Goal: Navigation & Orientation: Find specific page/section

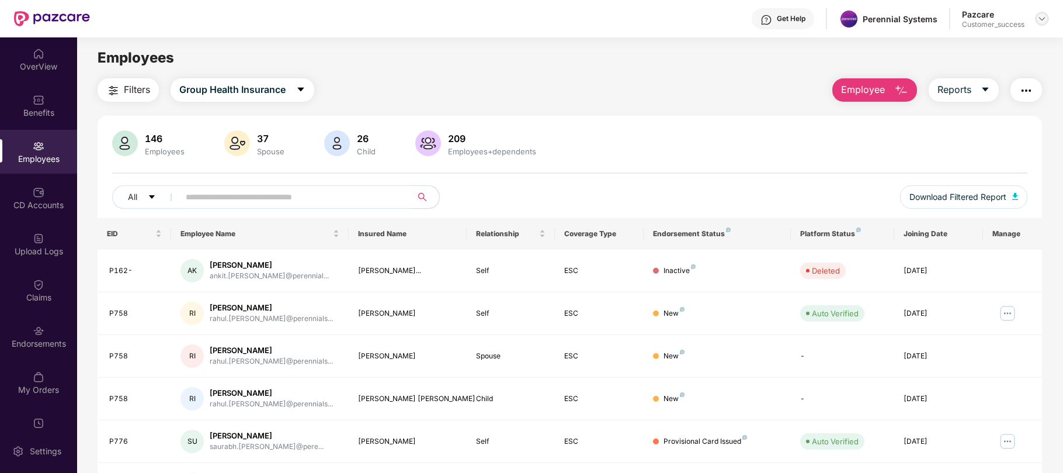
click at [1038, 19] on img at bounding box center [1042, 18] width 9 height 9
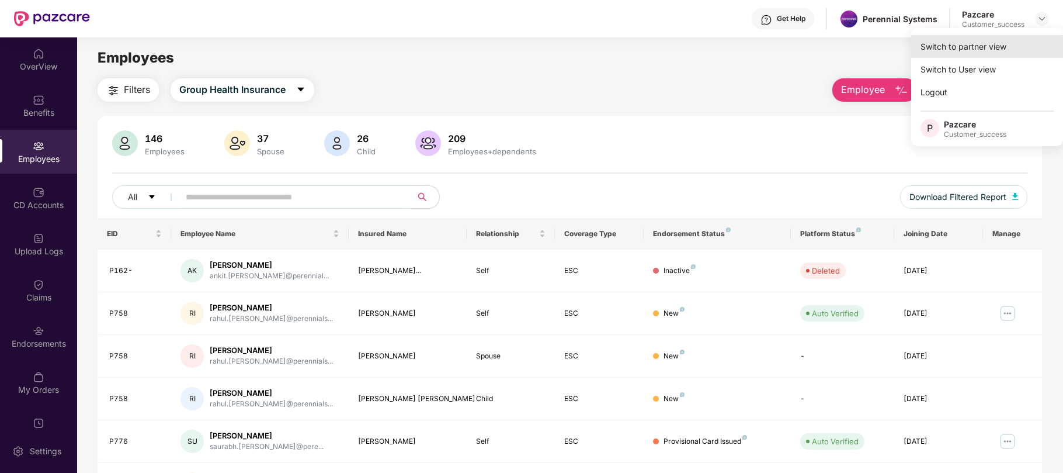
click at [955, 50] on div "Switch to partner view" at bounding box center [987, 46] width 152 height 23
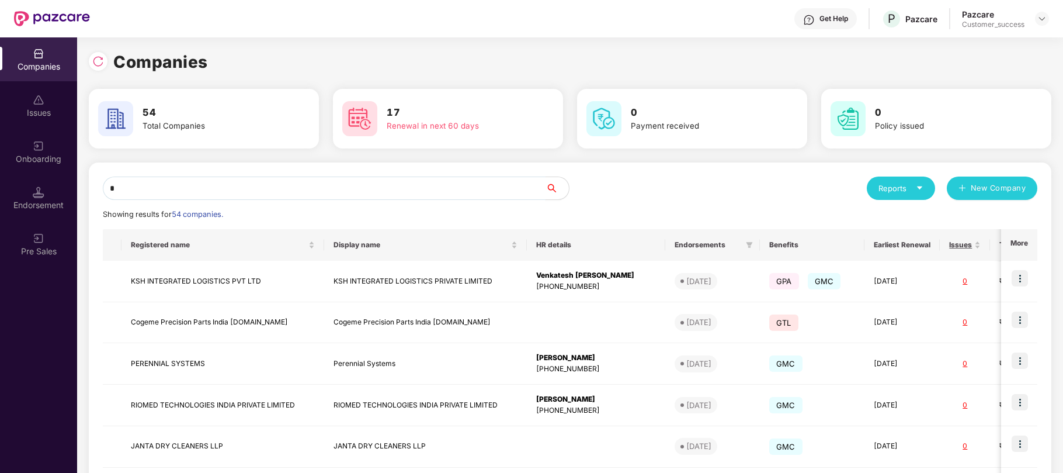
click at [358, 186] on input "*" at bounding box center [324, 187] width 443 height 23
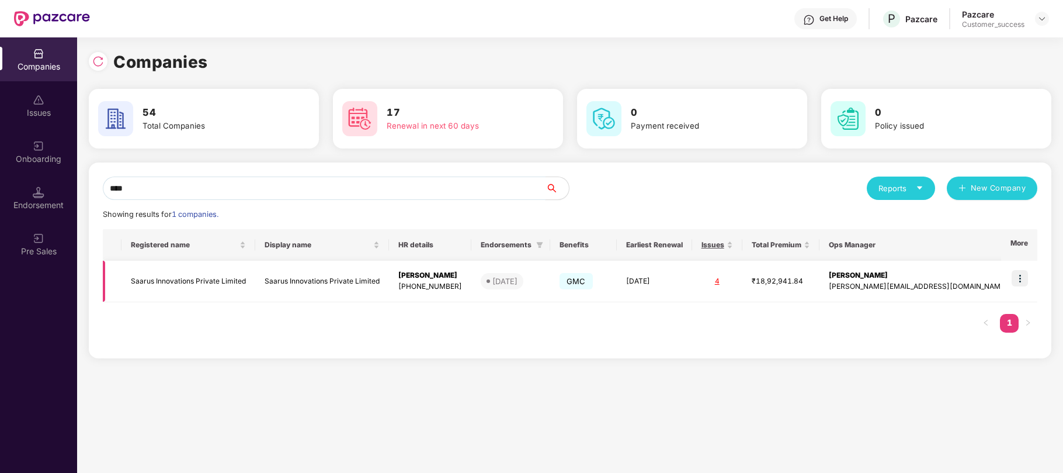
type input "****"
click at [1015, 275] on img at bounding box center [1020, 278] width 16 height 16
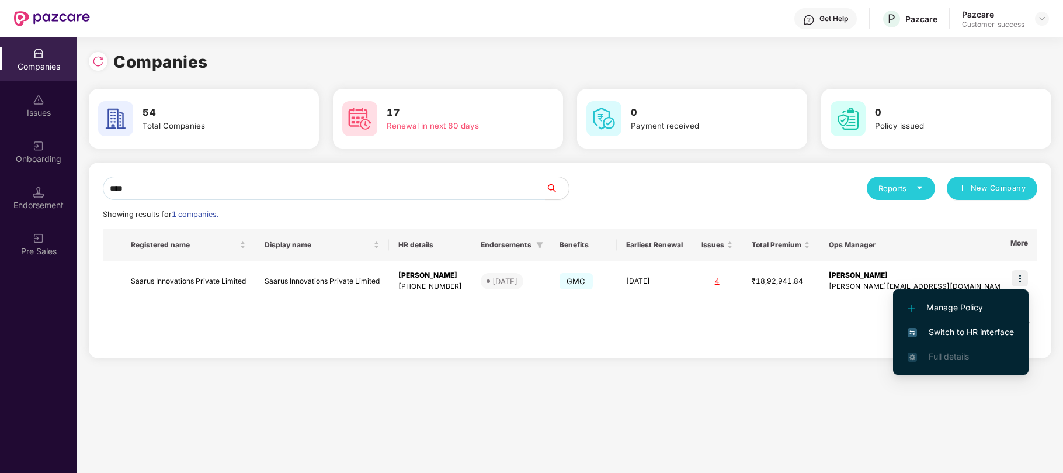
click at [975, 328] on span "Switch to HR interface" at bounding box center [961, 331] width 106 height 13
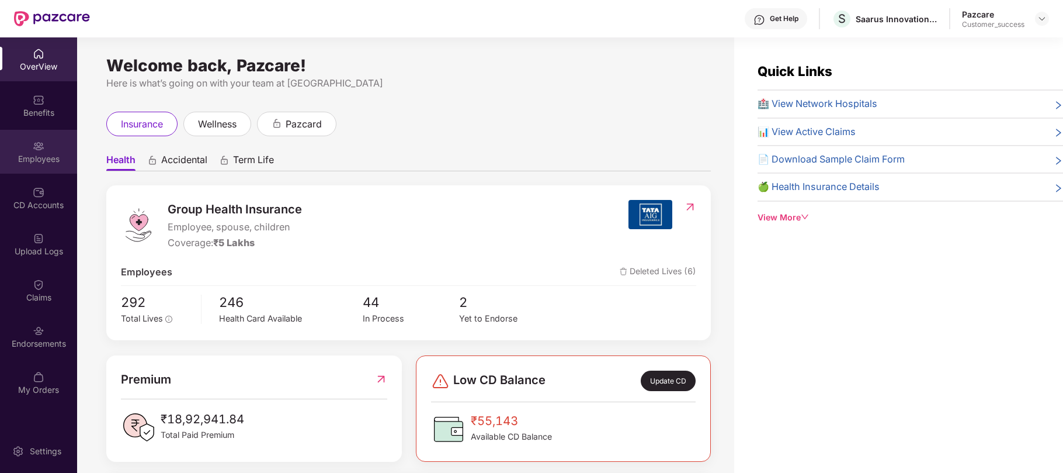
click at [36, 153] on div "Employees" at bounding box center [38, 159] width 77 height 12
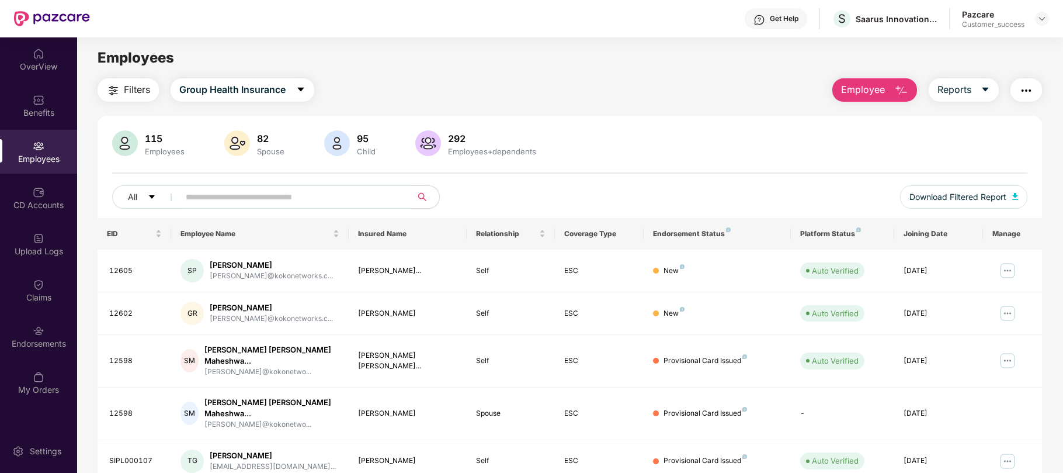
click at [248, 194] on input "text" at bounding box center [291, 197] width 210 height 18
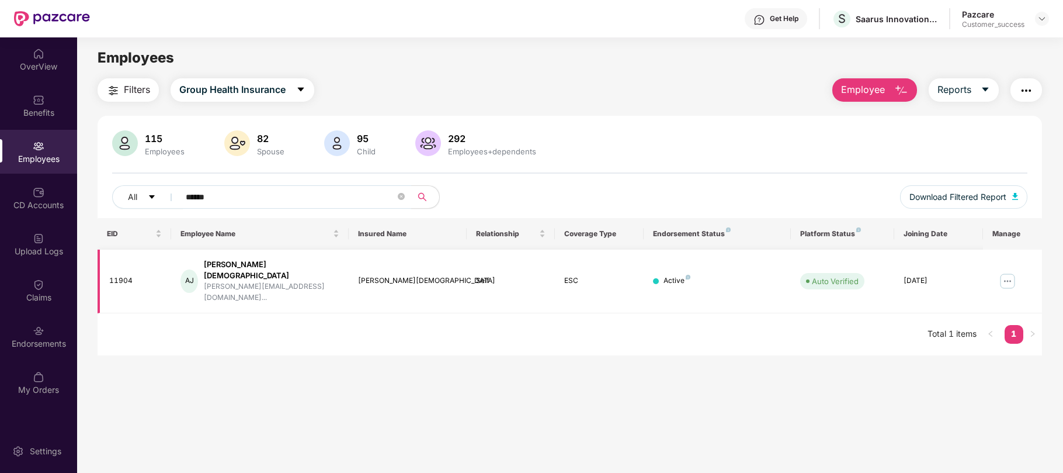
type input "******"
click at [1010, 272] on img at bounding box center [1008, 281] width 19 height 19
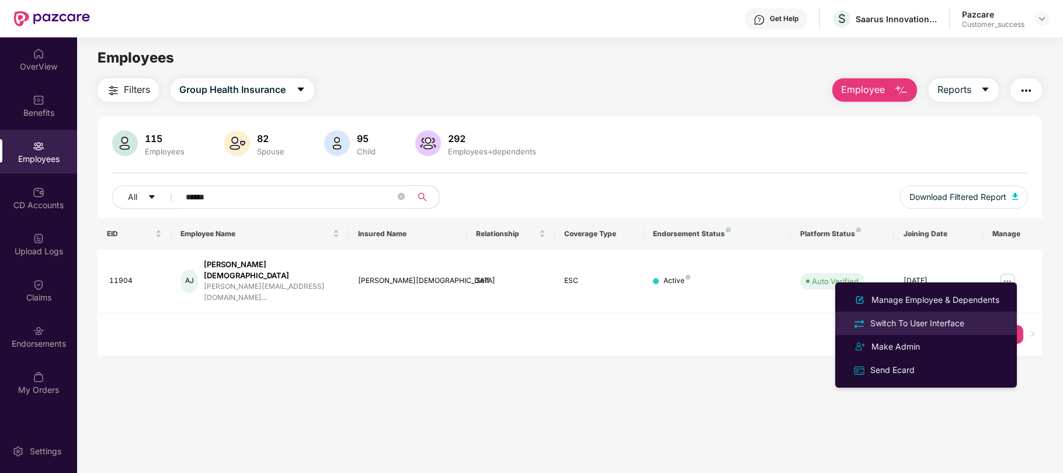
click at [907, 323] on div "Switch To User Interface" at bounding box center [917, 323] width 99 height 13
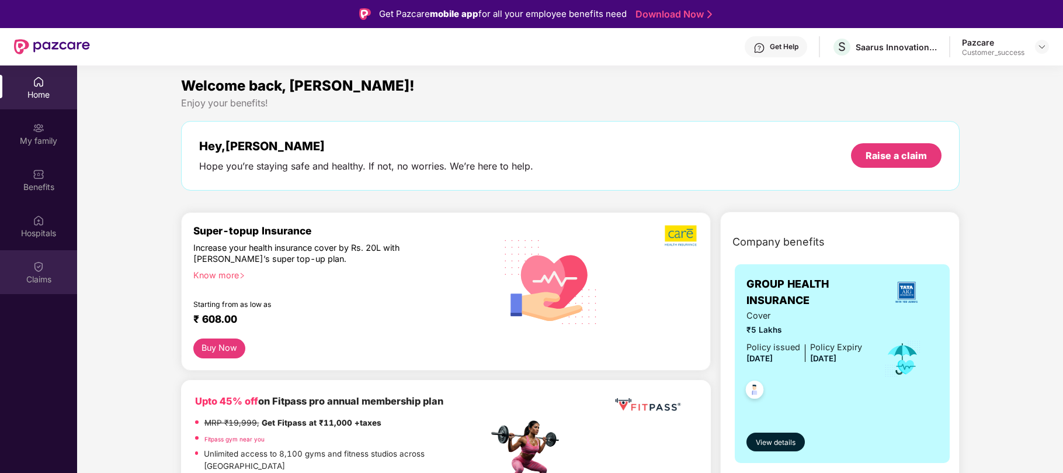
click at [34, 265] on img at bounding box center [39, 267] width 12 height 12
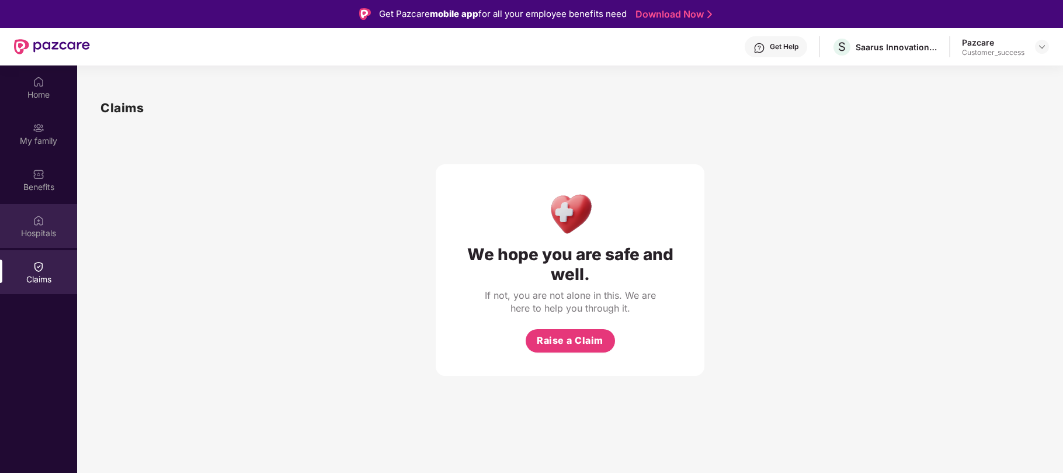
click at [41, 223] on img at bounding box center [39, 220] width 12 height 12
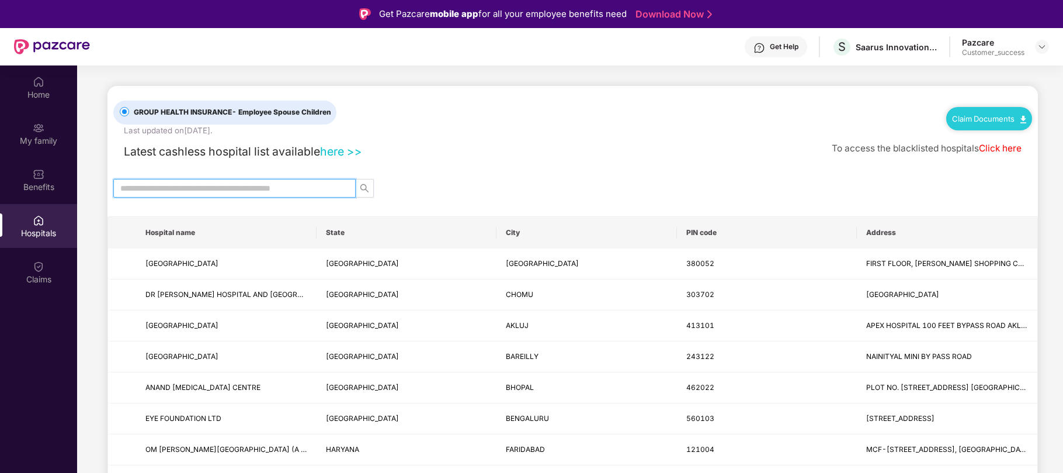
click at [300, 187] on input "text" at bounding box center [229, 188] width 219 height 13
click at [344, 152] on link "here >>" at bounding box center [341, 151] width 42 height 14
